Goal: Task Accomplishment & Management: Manage account settings

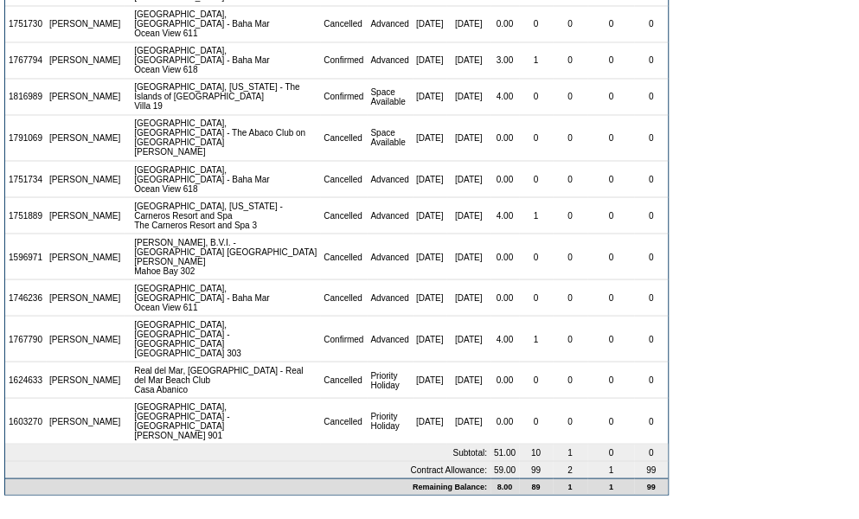
scroll to position [1441, 0]
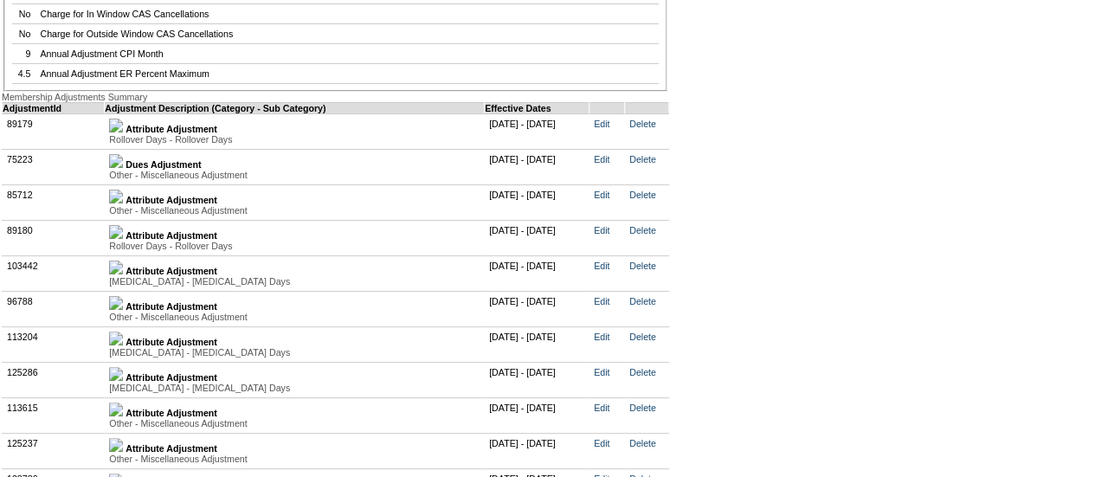
scroll to position [3807, 0]
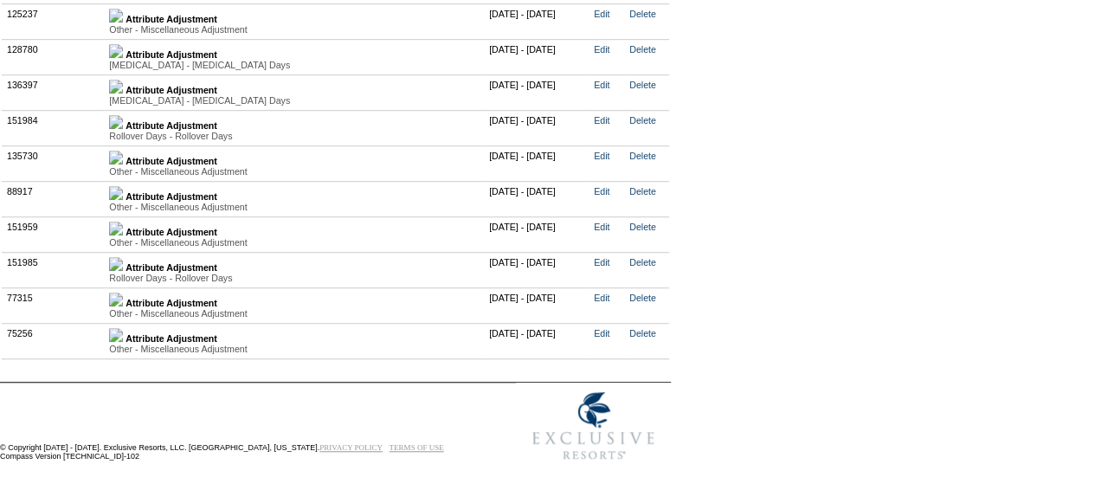
click at [123, 342] on img at bounding box center [116, 335] width 14 height 14
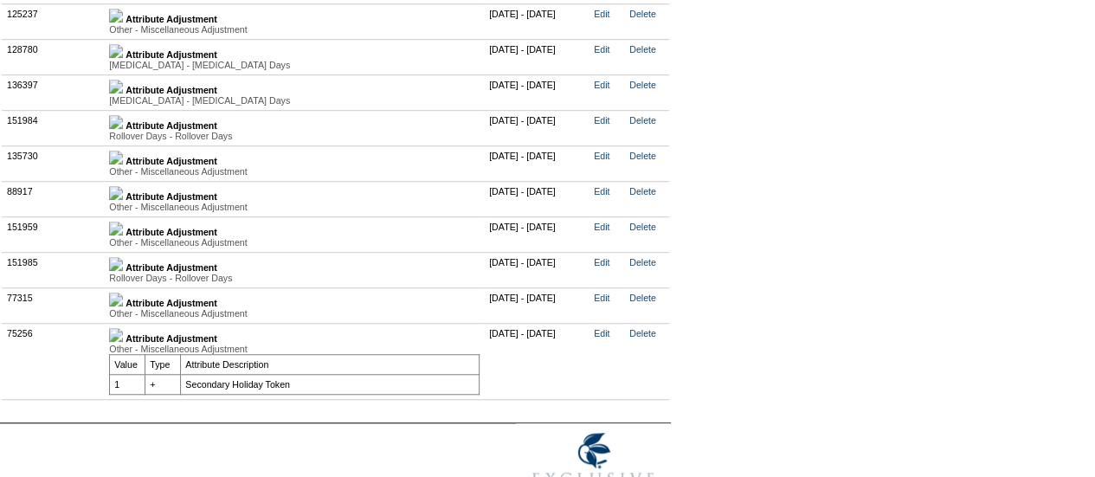
click at [123, 306] on img at bounding box center [116, 299] width 14 height 14
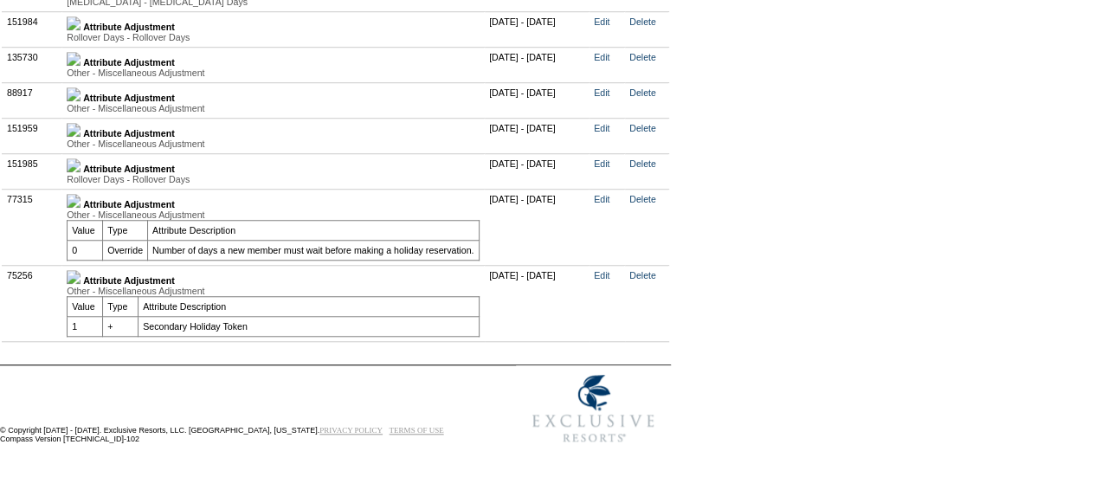
scroll to position [4045, 0]
click at [609, 270] on link "Edit" at bounding box center [602, 275] width 16 height 10
